Goal: Task Accomplishment & Management: Manage account settings

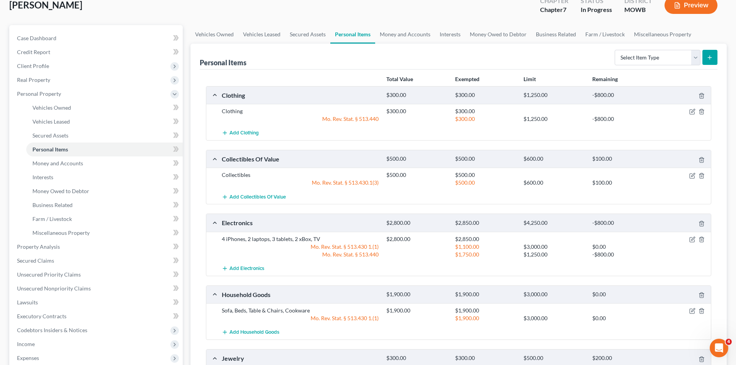
scroll to position [48, 0]
drag, startPoint x: 375, startPoint y: 184, endPoint x: 307, endPoint y: 187, distance: 68.9
click at [307, 187] on div "Mo. Rev. Stat. § 513.430.1(3) $500.00 $600.00 $100.00" at bounding box center [465, 184] width 494 height 8
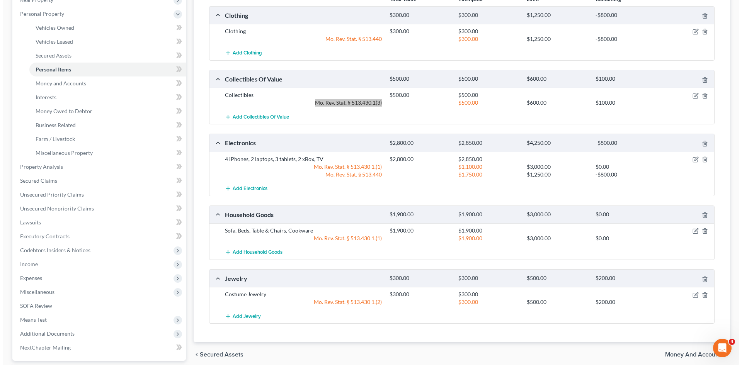
scroll to position [131, 0]
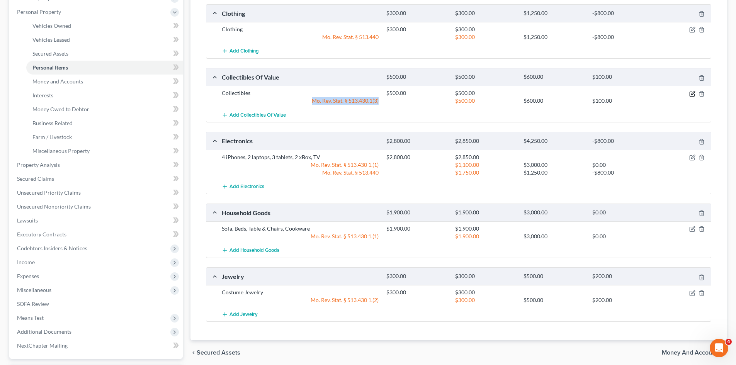
click at [692, 91] on icon "button" at bounding box center [693, 94] width 6 height 6
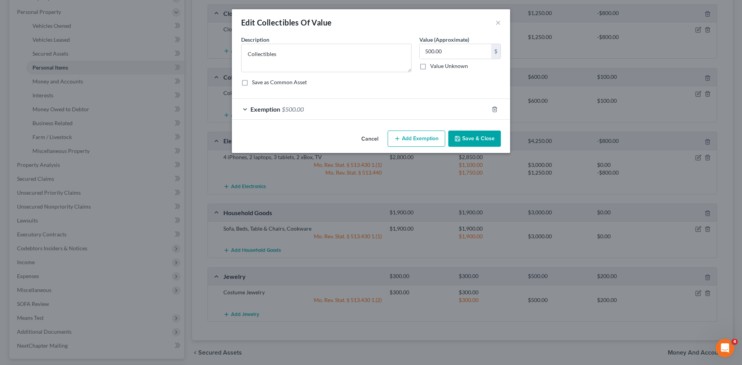
click at [267, 108] on span "Exemption" at bounding box center [265, 109] width 30 height 7
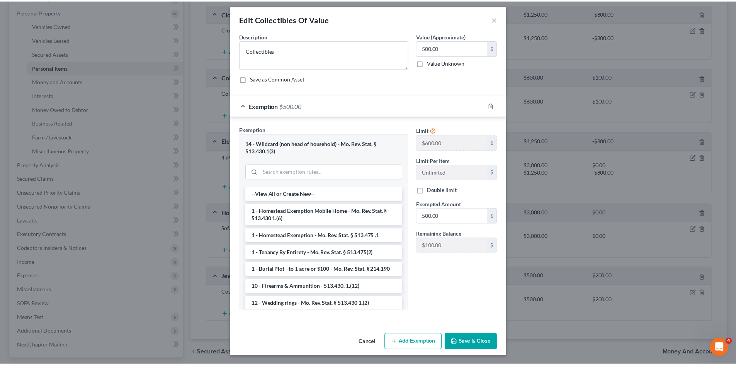
scroll to position [4, 0]
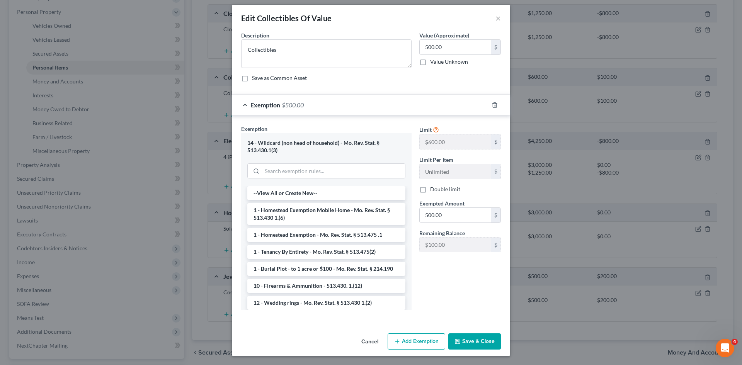
click at [491, 15] on div "Edit Collectibles Of Value ×" at bounding box center [371, 18] width 278 height 26
click at [496, 19] on button "×" at bounding box center [498, 18] width 5 height 9
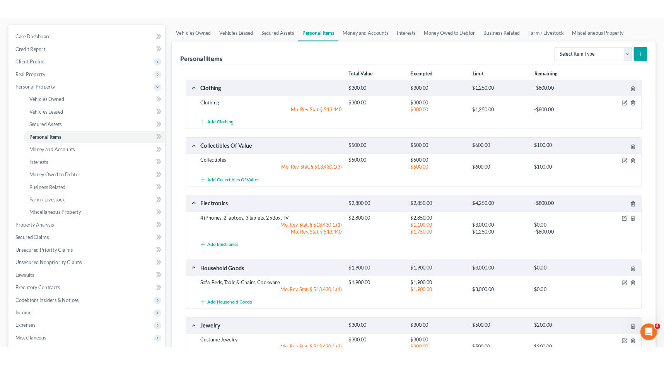
scroll to position [63, 0]
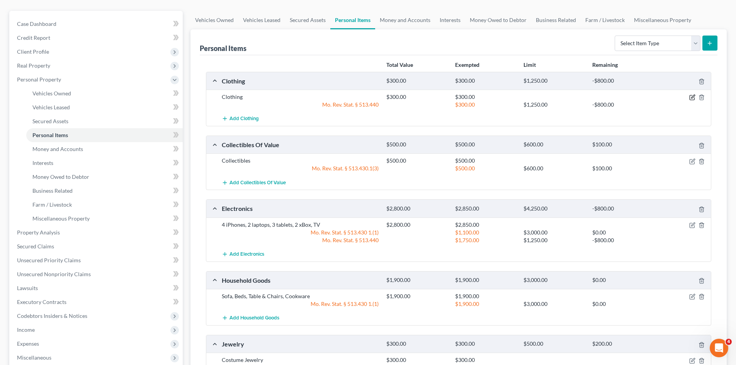
click at [694, 98] on icon "button" at bounding box center [693, 97] width 6 height 6
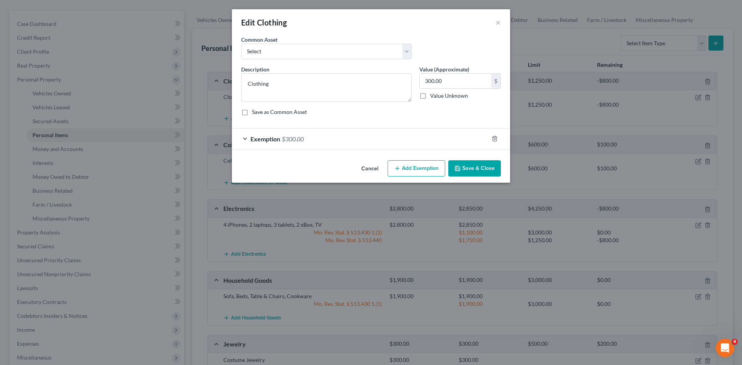
click at [240, 140] on div "Exemption $300.00" at bounding box center [360, 139] width 257 height 20
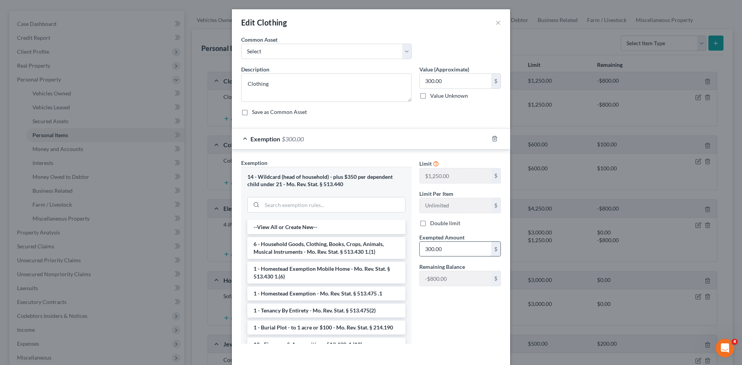
click at [425, 249] on input "300.00" at bounding box center [456, 249] width 72 height 15
click at [425, 251] on input "300.00" at bounding box center [456, 249] width 72 height 15
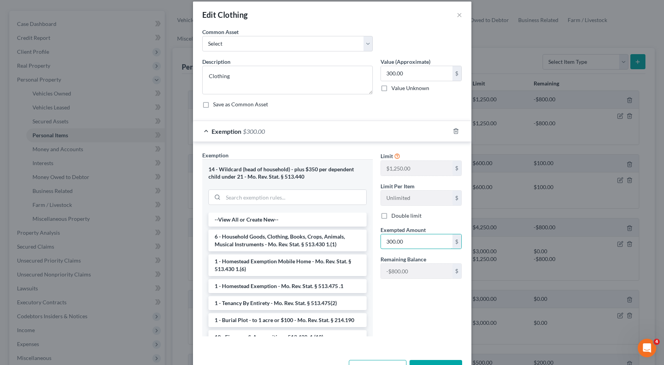
scroll to position [10, 0]
